Goal: Task Accomplishment & Management: Use online tool/utility

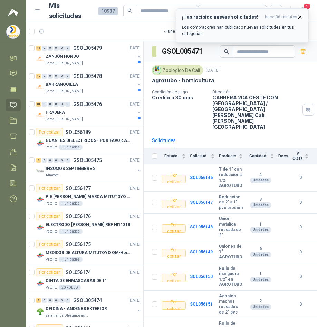
click at [297, 17] on span "hace 36 minutos" at bounding box center [281, 17] width 32 height 6
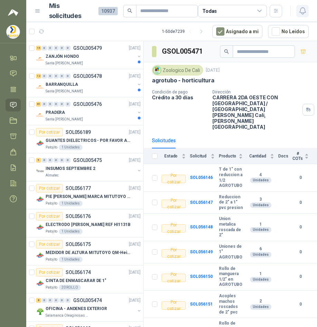
click at [303, 8] on icon "button" at bounding box center [303, 11] width 6 height 7
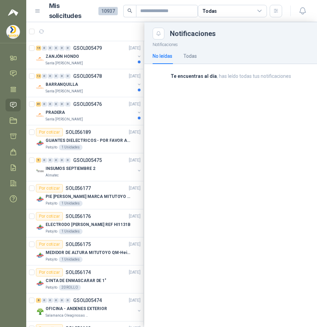
click at [42, 31] on div at bounding box center [171, 174] width 291 height 305
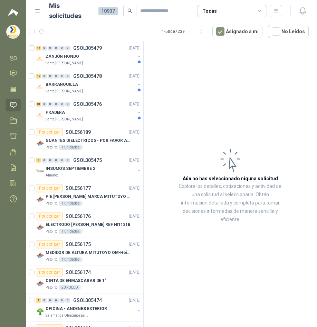
click at [42, 31] on icon "button" at bounding box center [42, 32] width 6 height 6
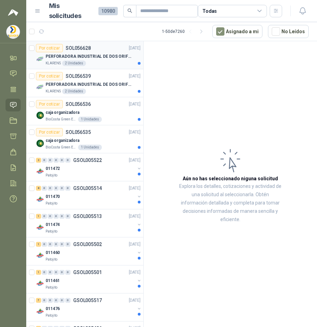
click at [111, 61] on div "KLARENS 2 Unidades" at bounding box center [93, 63] width 95 height 6
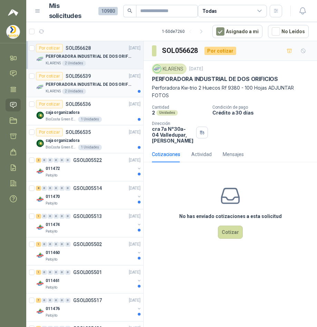
click at [113, 85] on p "PERFORADORA INDUSTRIAL DE DOS ORIFICIOS" at bounding box center [89, 84] width 86 height 7
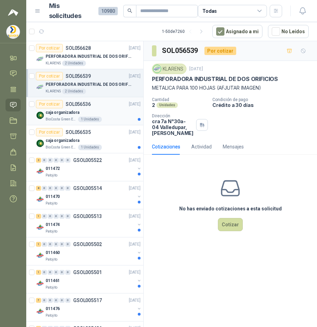
click at [96, 117] on div "1 Unidades" at bounding box center [90, 119] width 24 height 6
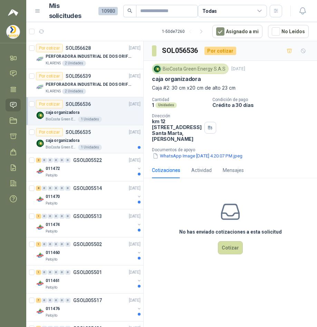
click at [99, 137] on div "caja organizadora" at bounding box center [93, 140] width 95 height 8
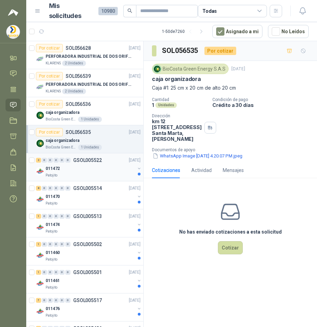
click at [103, 171] on div "011472" at bounding box center [91, 168] width 90 height 8
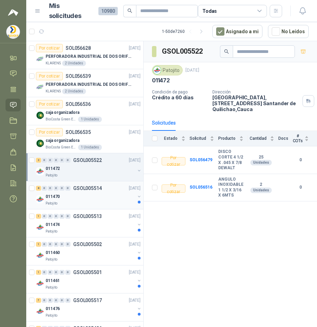
click at [86, 198] on div "011470" at bounding box center [91, 196] width 90 height 8
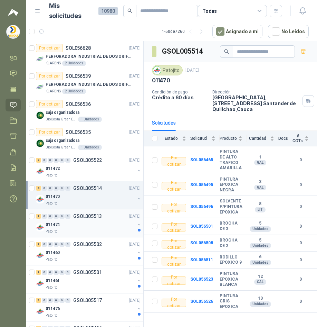
click at [89, 226] on div "011474" at bounding box center [91, 224] width 90 height 8
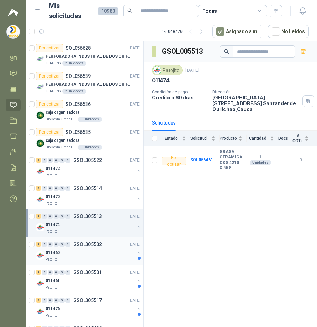
click at [89, 250] on div "011460" at bounding box center [91, 252] width 90 height 8
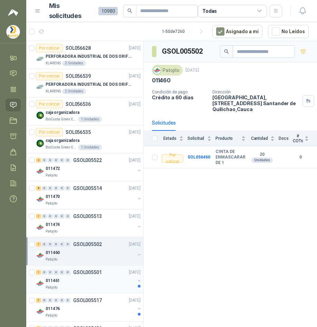
click at [107, 277] on div "011461" at bounding box center [91, 280] width 90 height 8
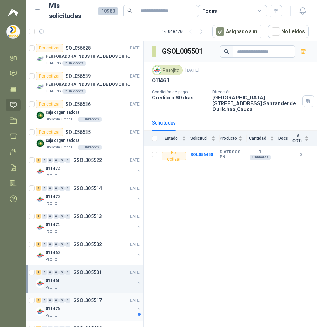
click at [107, 308] on div "011476" at bounding box center [91, 308] width 90 height 8
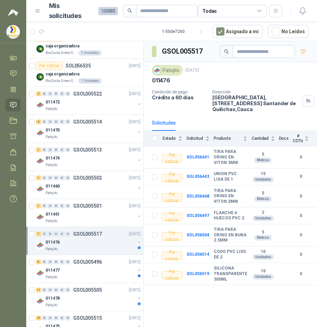
scroll to position [69, 0]
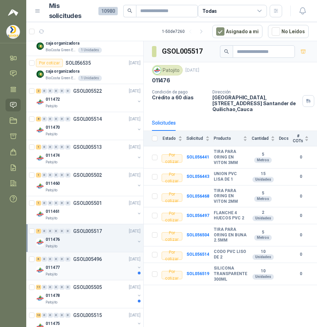
click at [106, 273] on div "Patojito" at bounding box center [91, 274] width 90 height 6
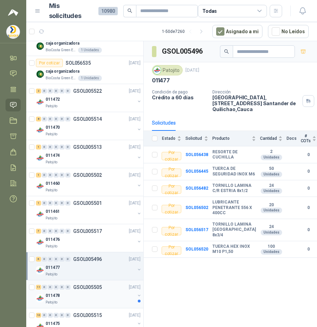
click at [108, 289] on div "11 0 0 0 0 0 GSOL005505 17/09/25" at bounding box center [89, 287] width 106 height 8
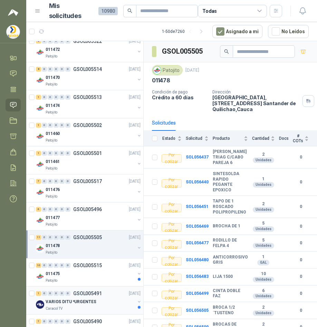
scroll to position [138, 0]
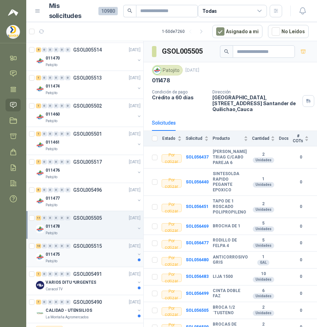
click at [101, 252] on div "011475" at bounding box center [91, 254] width 90 height 8
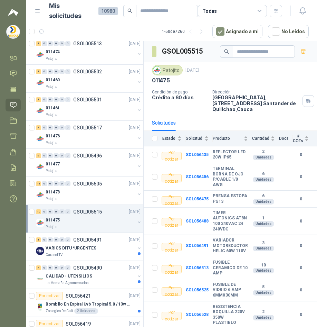
scroll to position [173, 0]
click at [95, 247] on div "VARIOS DITU *URGENTES" at bounding box center [91, 247] width 90 height 8
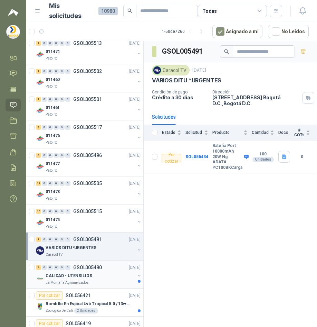
click at [106, 273] on div "CALIDAD - UTENSILIOS" at bounding box center [91, 275] width 90 height 8
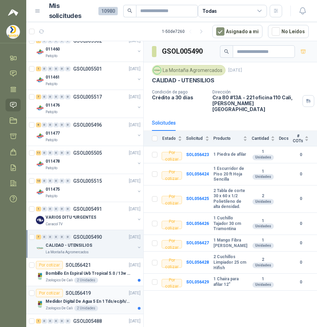
scroll to position [207, 0]
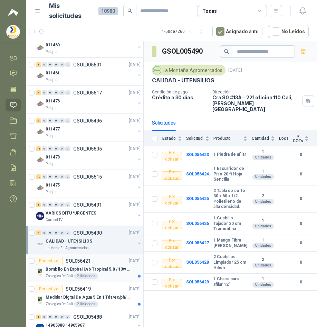
click at [107, 272] on div "Bombillo En Espiral Uvb Tropical 5.0 / 13w Reptiles (ectotermos)" at bounding box center [93, 269] width 95 height 8
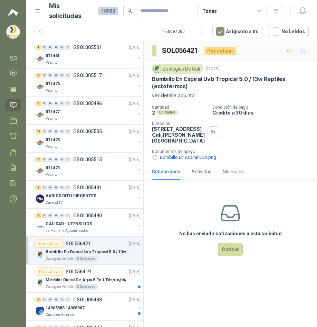
scroll to position [242, 0]
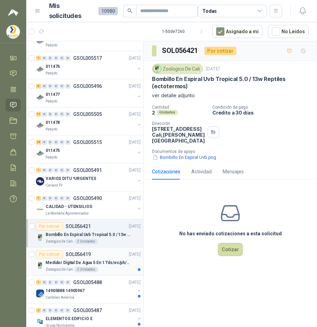
click at [107, 267] on div "Zoologico De Cali 2 Unidades" at bounding box center [93, 270] width 95 height 6
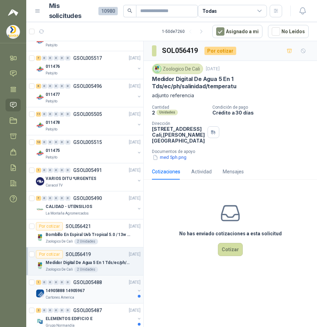
drag, startPoint x: 113, startPoint y: 281, endPoint x: 115, endPoint y: 278, distance: 3.6
click at [113, 280] on div "1 0 0 0 0 0 GSOL005488 17/09/25" at bounding box center [89, 282] width 106 height 8
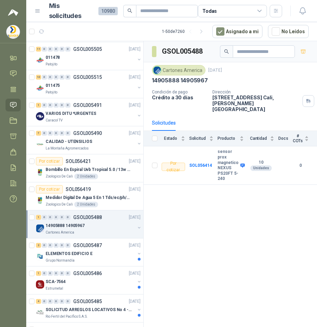
scroll to position [311, 0]
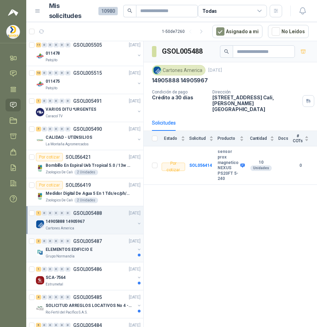
click at [100, 255] on div "Grupo Normandía" at bounding box center [91, 256] width 90 height 6
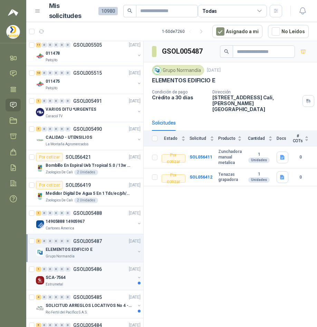
click at [105, 279] on div "SCA-7564" at bounding box center [91, 277] width 90 height 8
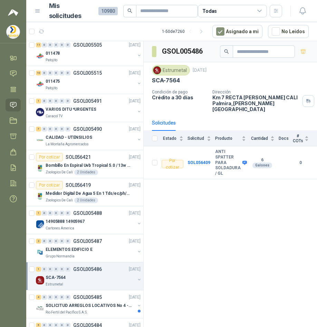
scroll to position [346, 0]
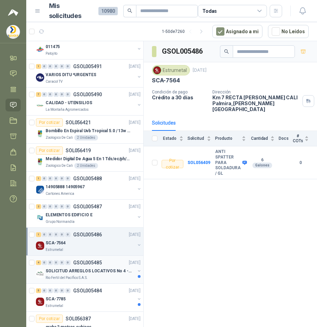
click at [111, 272] on p "SOLICITUD ARREGLOS LOCATIVOS No 4 - PICHINDE" at bounding box center [89, 271] width 86 height 7
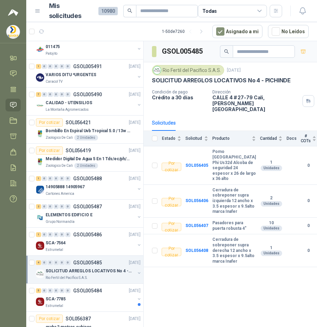
scroll to position [380, 0]
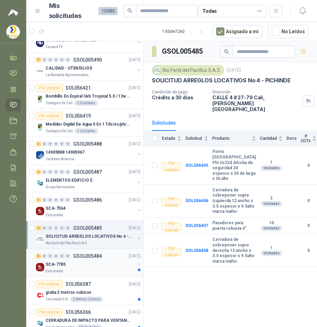
click at [111, 266] on div "SCA-7785" at bounding box center [91, 264] width 90 height 8
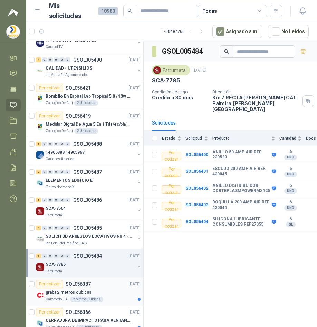
click at [114, 283] on div "Por cotizar SOL056387 17/09/25" at bounding box center [88, 284] width 105 height 8
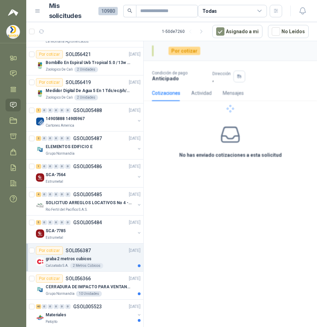
scroll to position [415, 0]
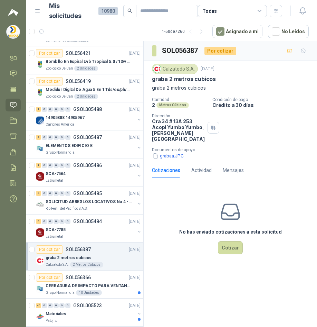
click at [124, 258] on div "graba 2 metros cubicos" at bounding box center [93, 257] width 95 height 8
click at [123, 262] on div "Calzatodo S.A. 2 Metros Cúbicos" at bounding box center [93, 265] width 95 height 6
click at [168, 159] on button "grabaa.JPG" at bounding box center [168, 155] width 32 height 7
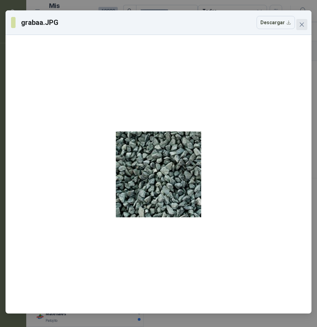
click at [306, 29] on button "Close" at bounding box center [302, 24] width 11 height 11
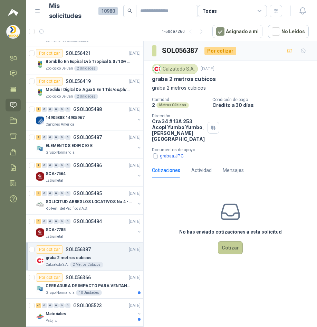
click at [239, 254] on button "Cotizar" at bounding box center [230, 247] width 25 height 13
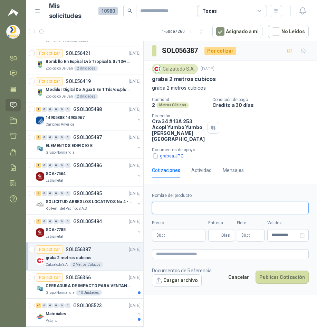
click at [197, 214] on input "Nombre del producto" at bounding box center [230, 208] width 157 height 12
type input "*"
type input "**********"
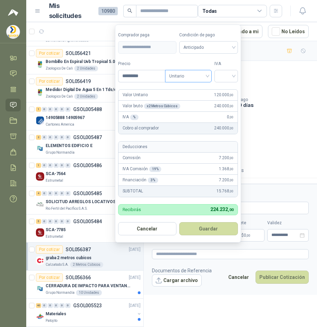
click at [202, 75] on span "Unitario" at bounding box center [188, 76] width 38 height 10
type input "*********"
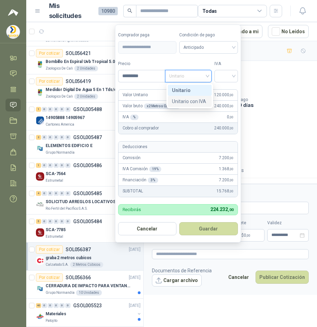
click at [189, 102] on div "Unitario con IVA" at bounding box center [190, 101] width 36 height 8
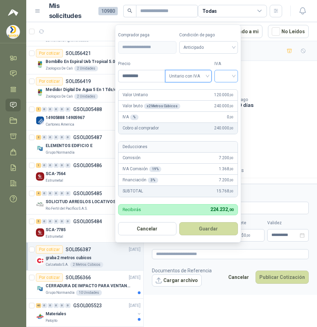
click at [231, 71] on input "search" at bounding box center [226, 75] width 15 height 10
click at [231, 88] on div "19%" at bounding box center [228, 90] width 13 height 8
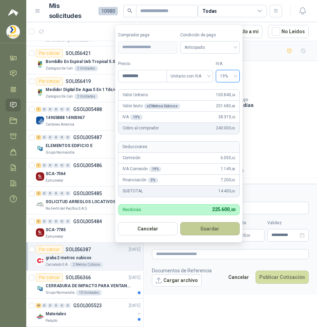
click at [214, 228] on button "Guardar" at bounding box center [209, 228] width 59 height 13
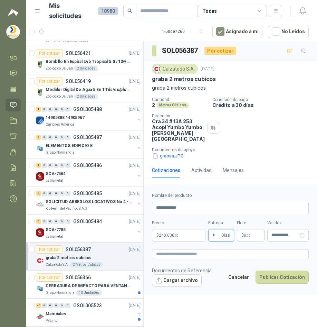
type input "*"
click at [254, 241] on p "$ 0 ,00" at bounding box center [251, 235] width 28 height 12
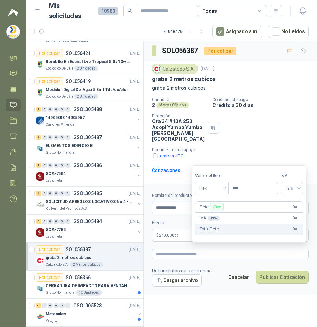
click at [254, 241] on p "$ 0 ,00" at bounding box center [251, 235] width 28 height 12
click at [249, 188] on input "***" at bounding box center [253, 188] width 49 height 12
type input "********"
click at [294, 226] on label "Validez" at bounding box center [288, 223] width 41 height 7
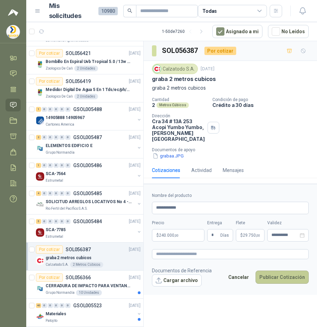
click at [290, 283] on button "Publicar Cotización" at bounding box center [282, 276] width 53 height 13
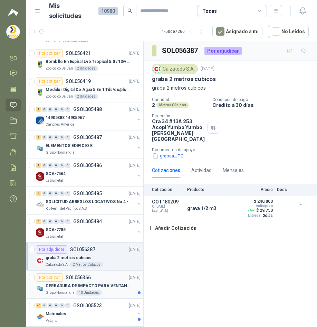
click at [76, 290] on div "10 Unidades" at bounding box center [89, 293] width 26 height 6
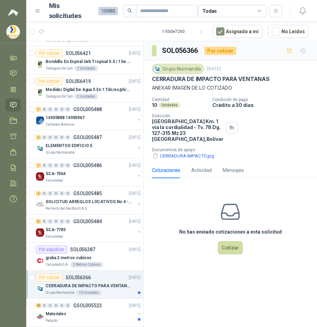
scroll to position [484, 0]
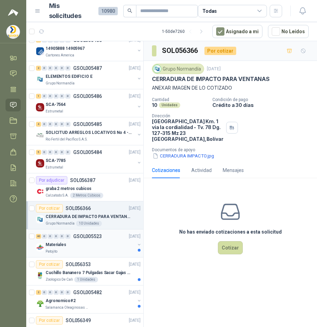
click at [81, 245] on div "Materiales" at bounding box center [91, 244] width 90 height 8
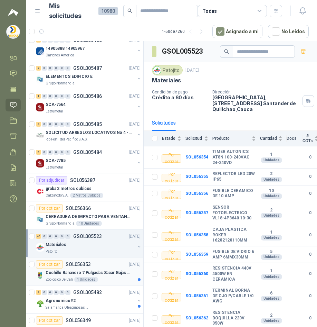
click at [75, 269] on p "Cuchillo Bananero 7 Pulgadas Sacar Gajas O Deshoje O Desman" at bounding box center [89, 272] width 86 height 7
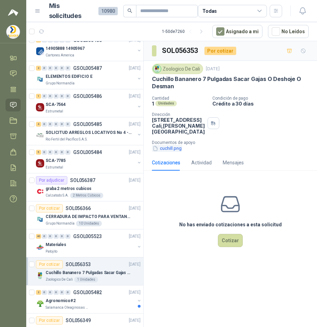
click at [179, 152] on button "cuchill.png" at bounding box center [167, 148] width 30 height 7
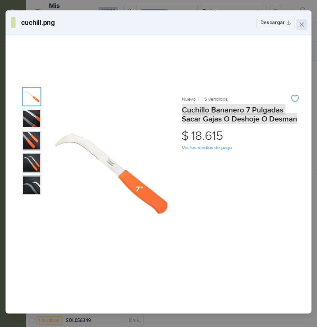
click at [301, 27] on button "Close" at bounding box center [302, 24] width 11 height 11
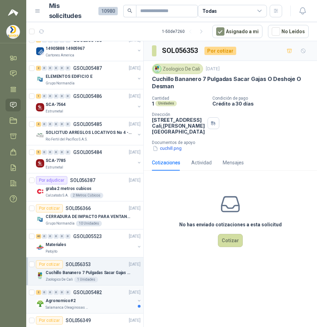
click at [103, 292] on div "2 0 0 0 0 0 GSOL005482 17/09/25" at bounding box center [89, 292] width 106 height 8
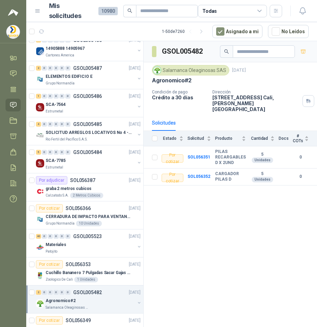
scroll to position [519, 0]
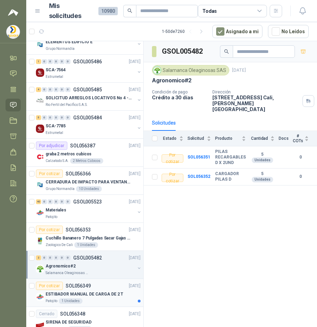
click at [111, 290] on div "ESTIBADOR MANUAL DE CARGA DE 2 T" at bounding box center [93, 294] width 95 height 8
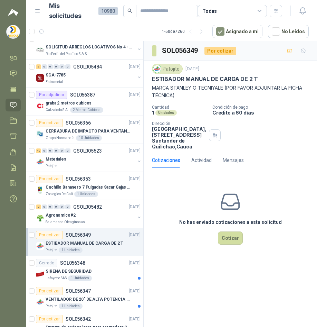
scroll to position [588, 0]
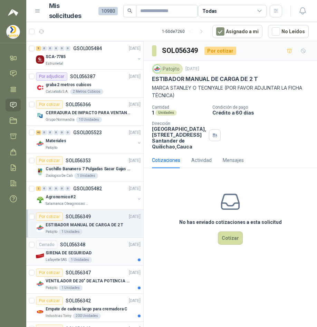
click at [102, 256] on div "SIRENA DE SEGURIDAD" at bounding box center [93, 253] width 95 height 8
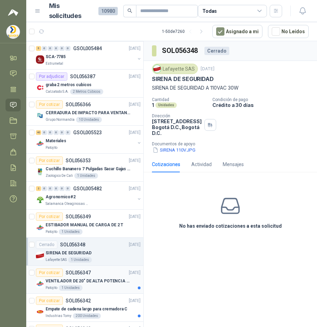
click at [101, 283] on p "VENTILADOR DE 20" DE ALTA POTENCIA PARA ANCLAR A LA PARED" at bounding box center [89, 281] width 86 height 7
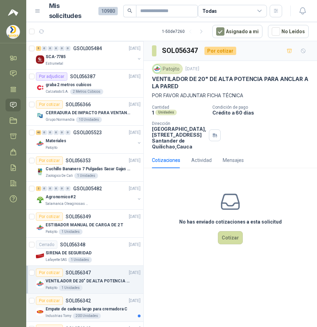
click at [100, 309] on p "Empate de cadena largo para cremadora C" at bounding box center [87, 309] width 82 height 7
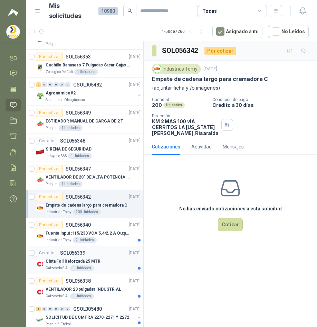
scroll to position [726, 0]
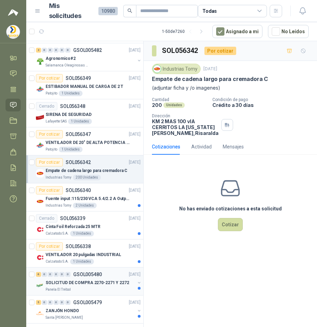
click at [98, 277] on div "6 0 0 0 0 0 GSOL005480 17/09/25" at bounding box center [89, 274] width 106 height 8
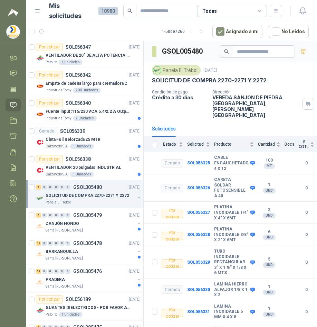
scroll to position [830, 0]
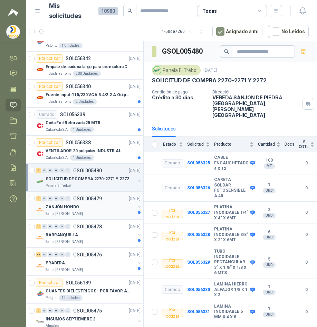
click at [104, 201] on div "5 0 0 0 0 0 GSOL005479 16/09/25" at bounding box center [89, 198] width 106 height 8
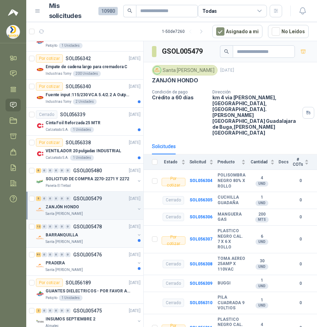
click at [102, 236] on div "BARRANQUILLA" at bounding box center [91, 235] width 90 height 8
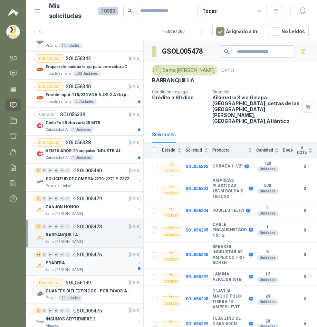
click at [99, 264] on div "PRADERA" at bounding box center [91, 263] width 90 height 8
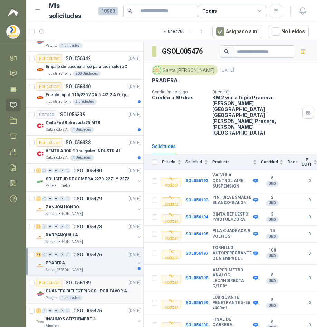
click at [105, 290] on p "GUANTES DIELECTRICOS - POR FAVOR ADJUNTAR SU FICHA TECNICA" at bounding box center [89, 291] width 86 height 7
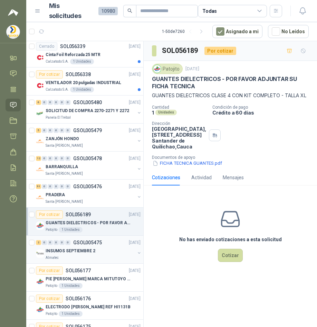
scroll to position [899, 0]
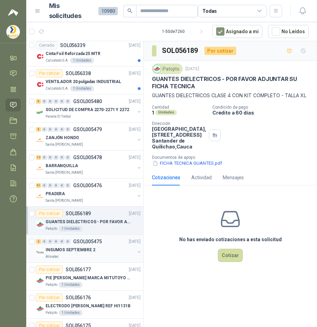
click at [96, 252] on div "INSUMOS SEPTIEMBRE 2" at bounding box center [91, 249] width 90 height 8
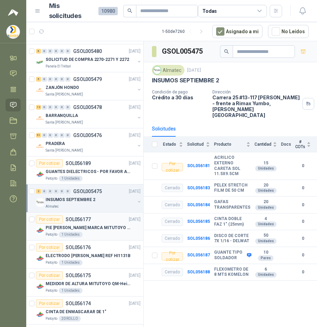
scroll to position [968, 0]
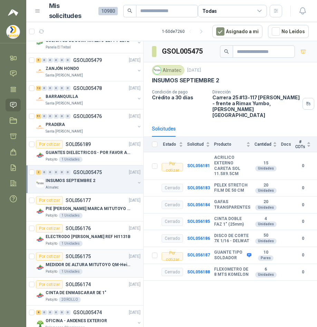
click at [88, 264] on p "MEDIDOR DE ALTURA MITUTOYO QM-Height 518-245" at bounding box center [89, 264] width 86 height 7
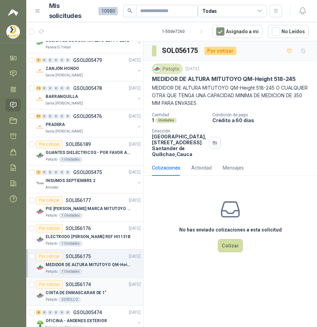
click at [109, 294] on div "CINTA DE ENMASCARAR DE 1"" at bounding box center [93, 292] width 95 height 8
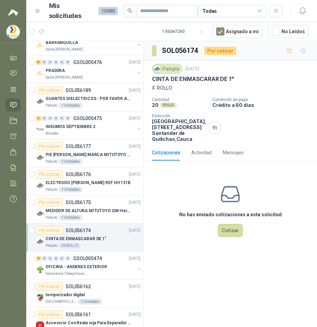
scroll to position [1037, 0]
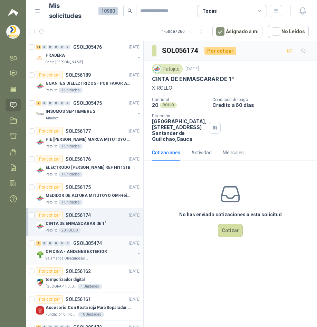
click at [100, 256] on div "Salamanca Oleaginosas SAS" at bounding box center [91, 258] width 90 height 6
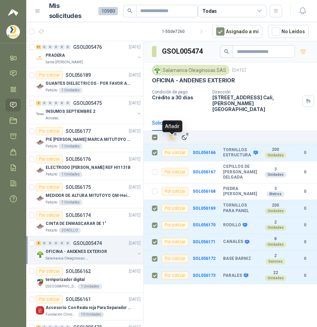
click at [173, 140] on icon "Añadir" at bounding box center [172, 137] width 6 height 6
click at [13, 135] on icon at bounding box center [13, 135] width 7 height 7
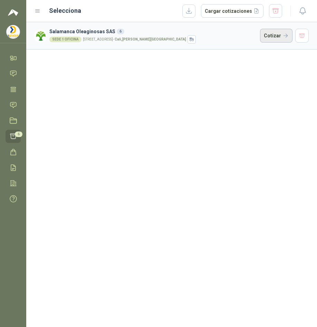
click at [279, 41] on button "Cotizar" at bounding box center [276, 36] width 32 height 14
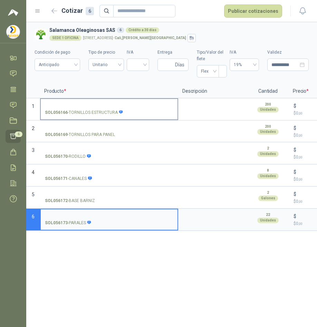
click at [79, 103] on input "SOL056166 - TORNILLOS ESTRUCTURA" at bounding box center [109, 105] width 129 height 5
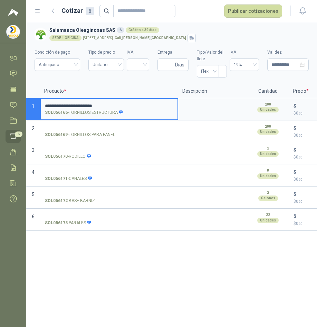
type input "**********"
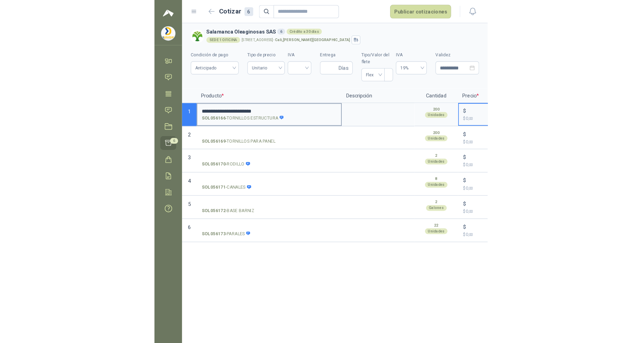
scroll to position [0, 19]
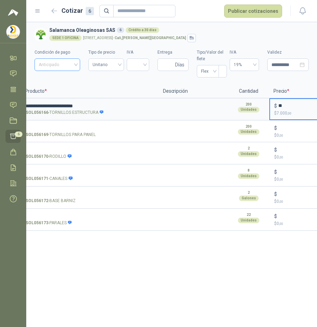
click at [59, 63] on span "Anticipado" at bounding box center [57, 64] width 37 height 10
type input "**"
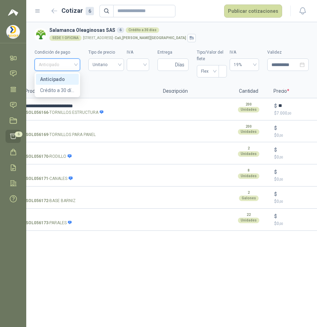
click at [59, 63] on span "Anticipado" at bounding box center [57, 64] width 37 height 10
click at [102, 65] on span "Unitario" at bounding box center [106, 64] width 27 height 10
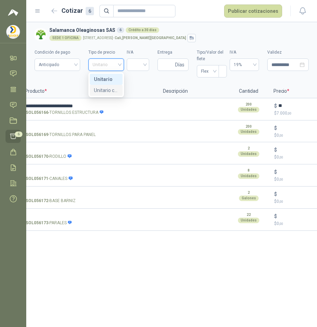
click at [108, 90] on div "Unitario con IVA" at bounding box center [106, 90] width 25 height 8
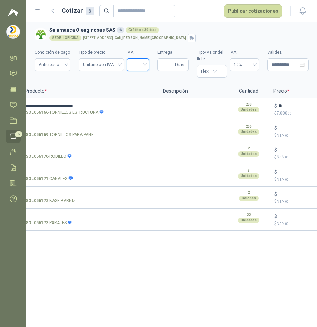
click at [143, 64] on input "search" at bounding box center [138, 64] width 14 height 10
click at [143, 77] on div "19%" at bounding box center [137, 79] width 11 height 8
click at [167, 66] on input "Entrega" at bounding box center [168, 65] width 12 height 12
type input "*"
click at [217, 72] on div "Flex" at bounding box center [208, 71] width 22 height 12
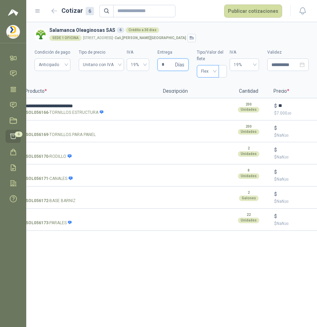
type input "*"
click at [217, 72] on div "Flex" at bounding box center [208, 71] width 22 height 12
click at [63, 125] on input "SOL056169 - TORNILLOS PARA PANEL" at bounding box center [90, 127] width 129 height 5
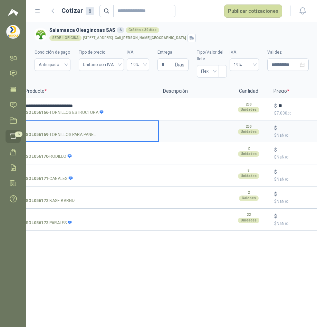
click at [63, 125] on input "SOL056169 - TORNILLOS PARA PANEL" at bounding box center [90, 127] width 129 height 5
click at [64, 127] on input "SOL056169 - TORNILLOS PARA PANEL" at bounding box center [90, 127] width 129 height 5
type input "**********"
click at [290, 128] on input "$ $ NaN ,00" at bounding box center [298, 127] width 39 height 5
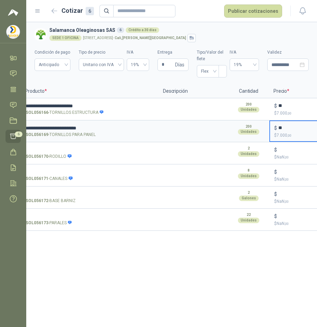
type input "**"
click at [58, 152] on input "SOL056170 - RODILLO" at bounding box center [90, 149] width 129 height 5
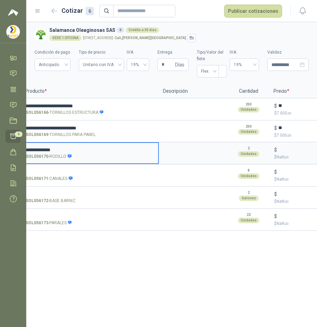
type input "**********"
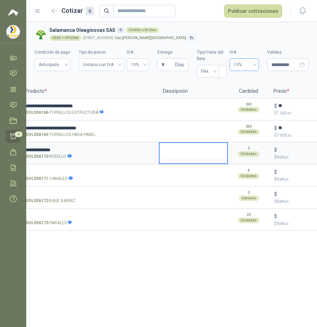
type textarea "*"
type textarea "**"
type textarea "***"
type textarea "**"
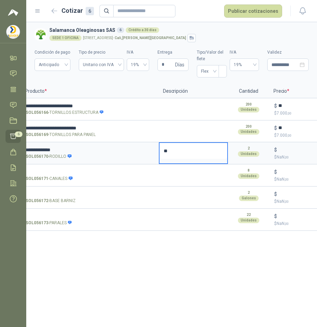
type textarea "*"
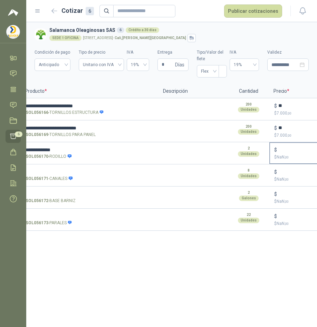
click at [302, 153] on div "$ $ NaN ,00" at bounding box center [300, 153] width 61 height 20
click at [293, 149] on input "$ $ NaN ,00" at bounding box center [298, 149] width 39 height 5
type input "*****"
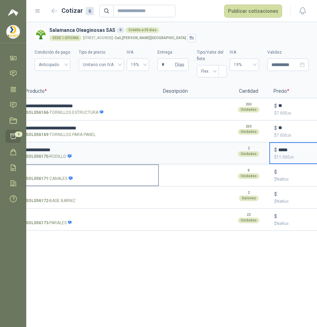
click at [49, 171] on input "SOL056171 - CANALES" at bounding box center [90, 171] width 129 height 5
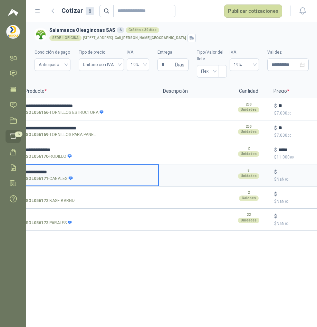
type input "**********"
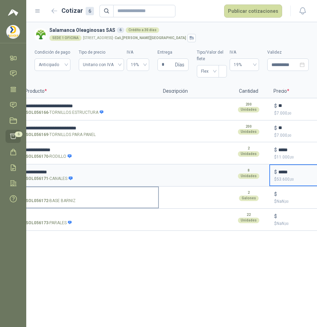
type input "*****"
click at [67, 193] on input "SOL056172 - BASE BARNIZ" at bounding box center [90, 194] width 129 height 5
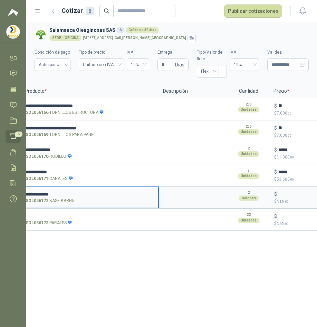
type input "**********"
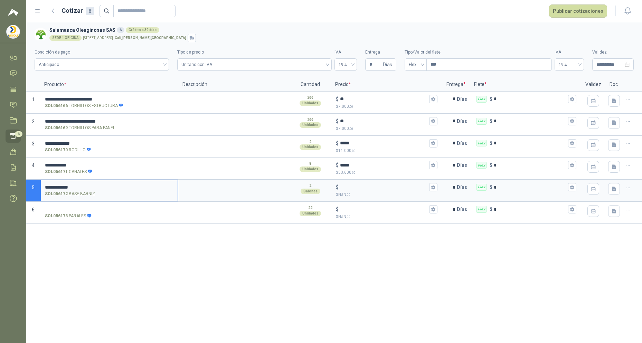
scroll to position [0, 0]
click at [317, 188] on icon "button" at bounding box center [629, 188] width 6 height 6
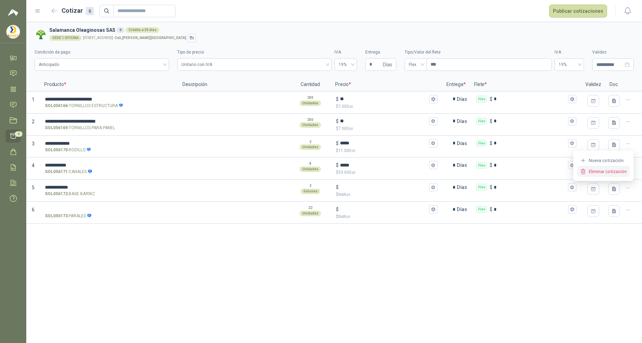
click at [317, 173] on button "Eliminar cotización" at bounding box center [604, 171] width 52 height 11
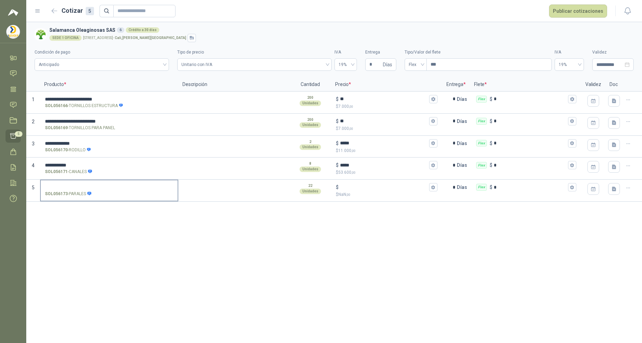
click at [81, 185] on input "SOL056173 - PARALES" at bounding box center [109, 187] width 129 height 5
type input "**********"
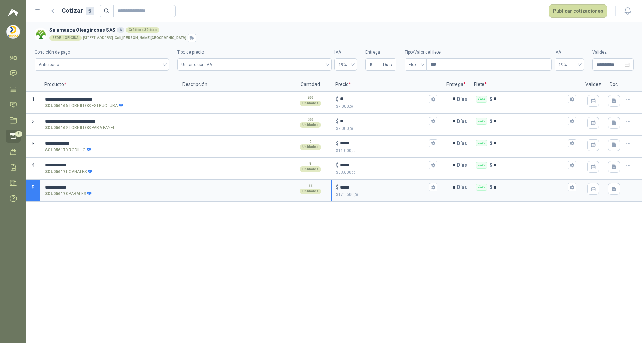
type input "*****"
click at [317, 68] on input "***" at bounding box center [489, 65] width 125 height 12
type input "***"
type input "****"
type input "*****"
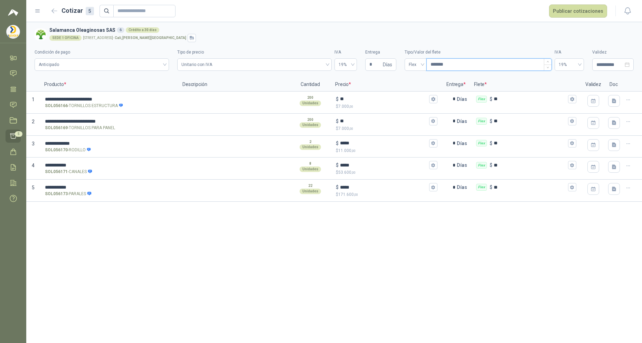
type input "********"
click at [317, 12] on button "Publicar cotizaciones" at bounding box center [578, 10] width 58 height 13
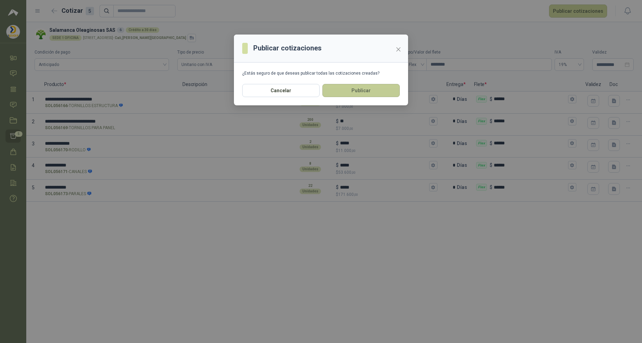
click at [317, 93] on button "Publicar" at bounding box center [361, 90] width 77 height 13
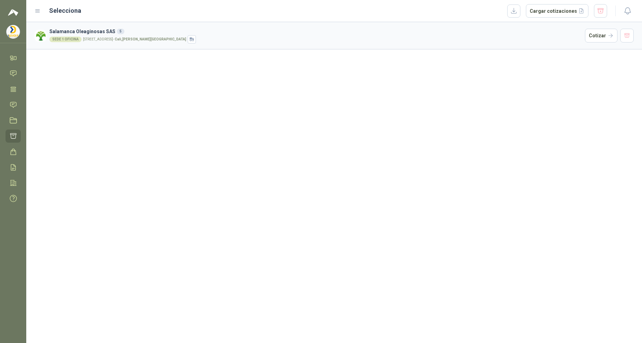
click at [37, 11] on icon at bounding box center [38, 11] width 4 height 3
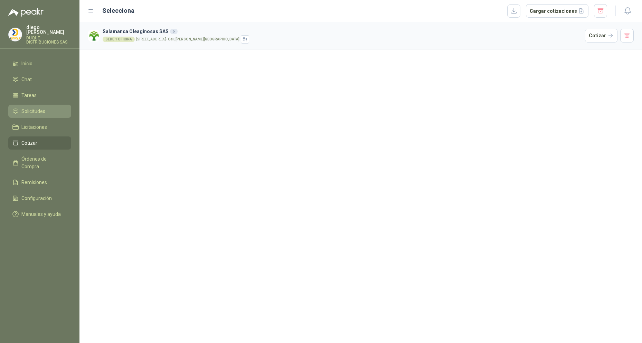
click at [48, 108] on li "Solicitudes" at bounding box center [39, 112] width 55 height 8
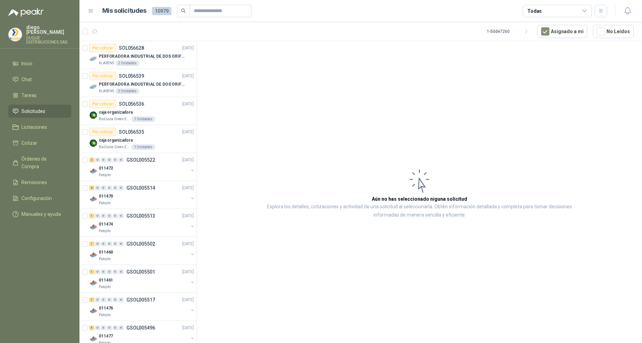
click at [317, 10] on div "Todas" at bounding box center [557, 11] width 69 height 12
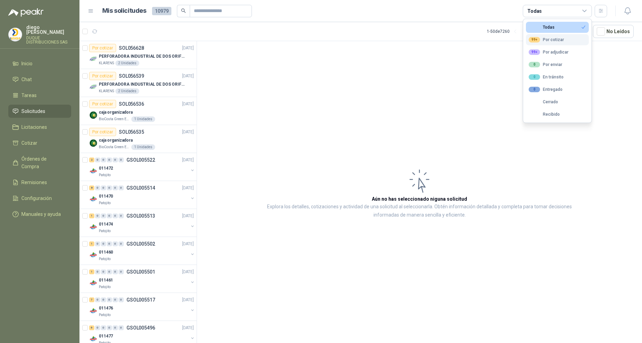
click at [317, 40] on button "99+ Por cotizar" at bounding box center [557, 39] width 63 height 11
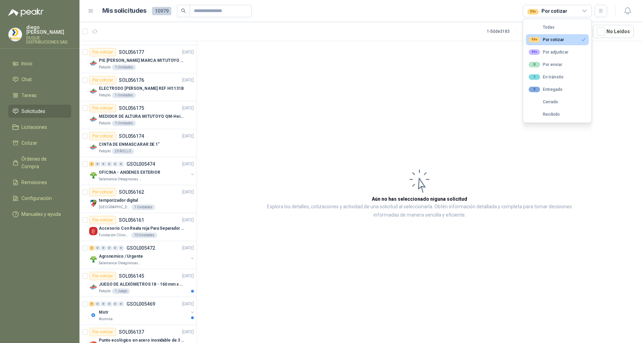
scroll to position [1037, 0]
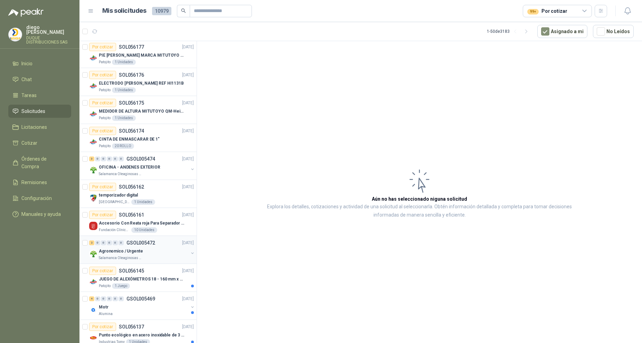
click at [139, 256] on p "Salamanca Oleaginosas SAS" at bounding box center [121, 258] width 44 height 6
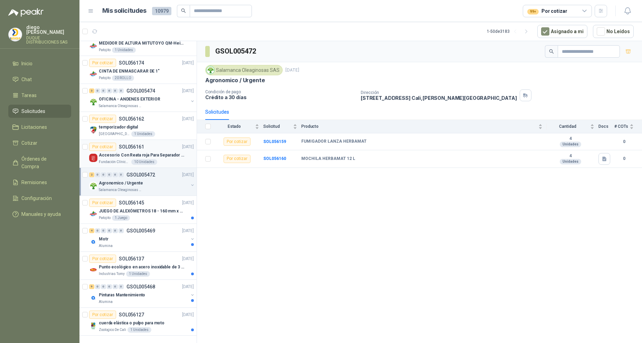
scroll to position [1111, 0]
click at [148, 235] on div "Motr" at bounding box center [144, 239] width 90 height 8
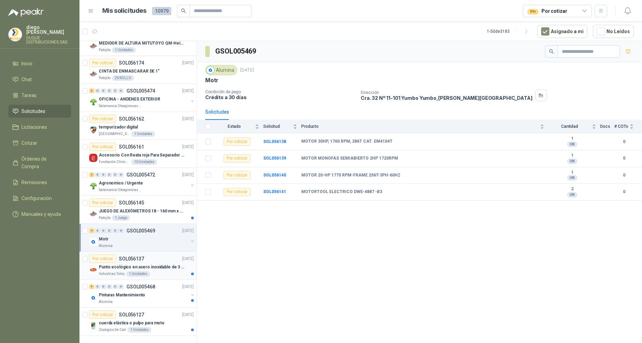
click at [153, 264] on p "Punto ecológico en acero inoxidable de 3 puestos, con capacidad para 121L cada …" at bounding box center [142, 267] width 86 height 7
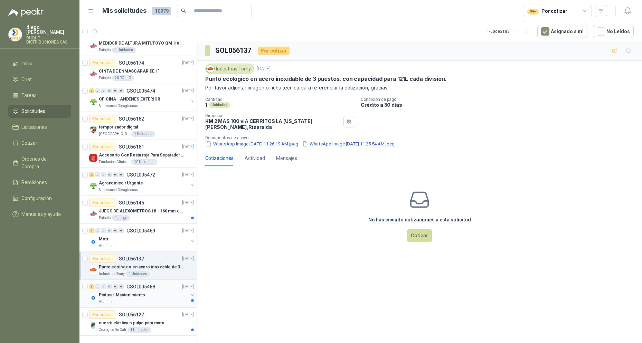
click at [168, 291] on div "Pinturas Mantenimiento" at bounding box center [144, 295] width 90 height 8
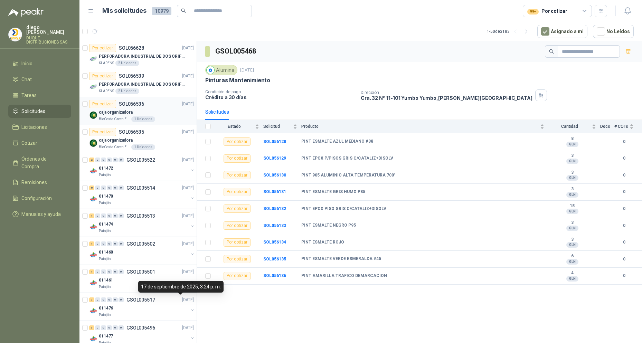
click at [152, 109] on div "caja organizadora" at bounding box center [146, 112] width 95 height 8
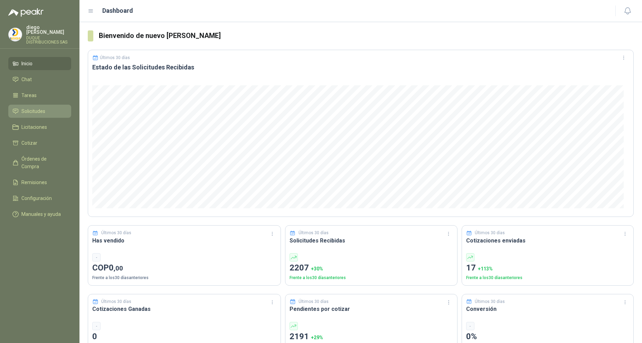
click at [41, 108] on span "Solicitudes" at bounding box center [33, 112] width 24 height 8
